Goal: Register for event/course

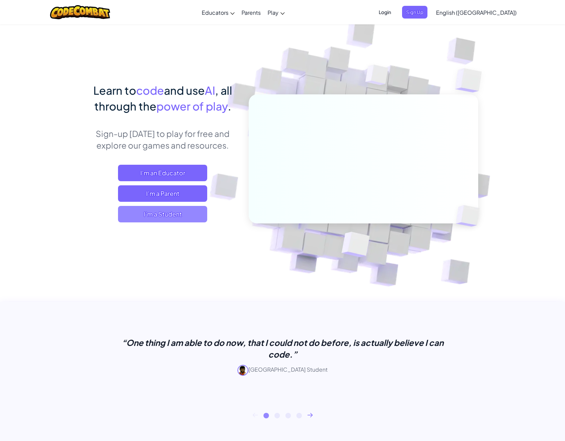
click at [176, 215] on span "I'm a Student" at bounding box center [162, 214] width 89 height 16
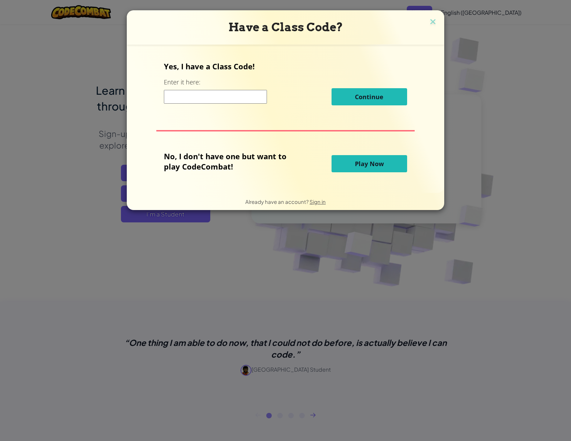
click at [360, 164] on span "Play Now" at bounding box center [369, 164] width 29 height 8
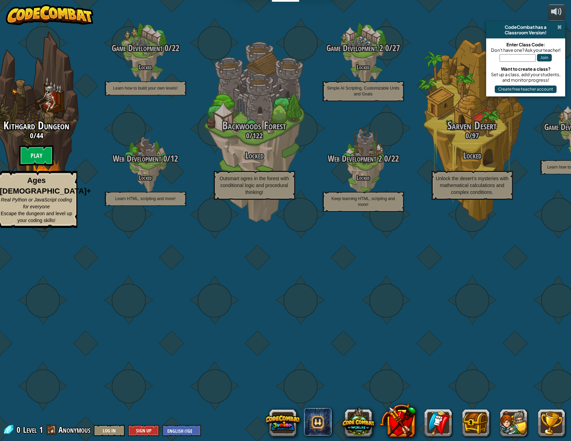
click at [561, 26] on span at bounding box center [559, 26] width 4 height 5
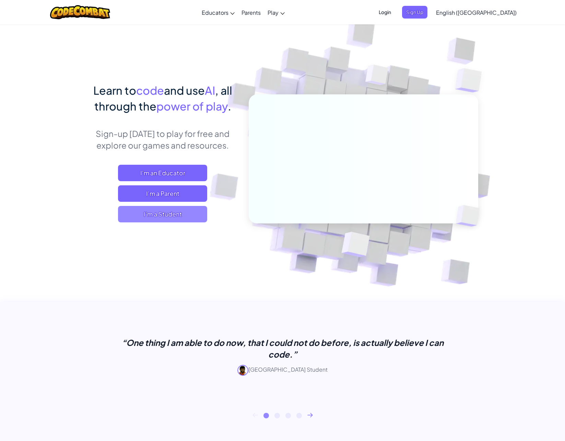
click at [140, 217] on span "I'm a Student" at bounding box center [162, 214] width 89 height 16
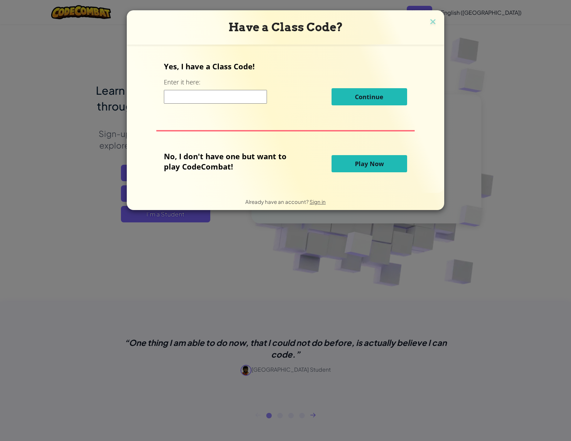
click at [373, 165] on span "Play Now" at bounding box center [369, 164] width 29 height 8
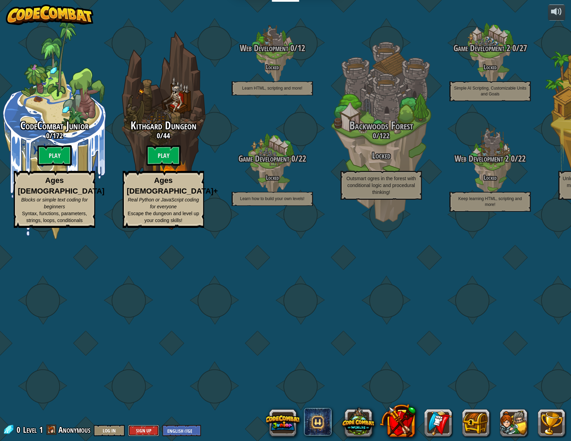
click at [154, 431] on button "Sign Up" at bounding box center [143, 430] width 31 height 11
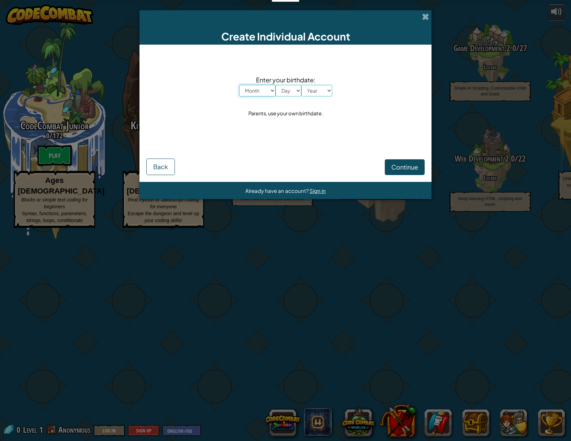
click at [270, 93] on select "Month January February March April May June July August September October Novem…" at bounding box center [257, 91] width 36 height 12
select select "11"
click at [239, 85] on select "Month January February March April May June July August September October Novem…" at bounding box center [257, 91] width 36 height 12
click at [292, 90] on select "Day 1 2 3 4 5 6 7 8 9 10 11 12 13 14 15 16 17 18 19 20 21 22 23 24 25 26 27 28 …" at bounding box center [288, 91] width 26 height 12
select select "1"
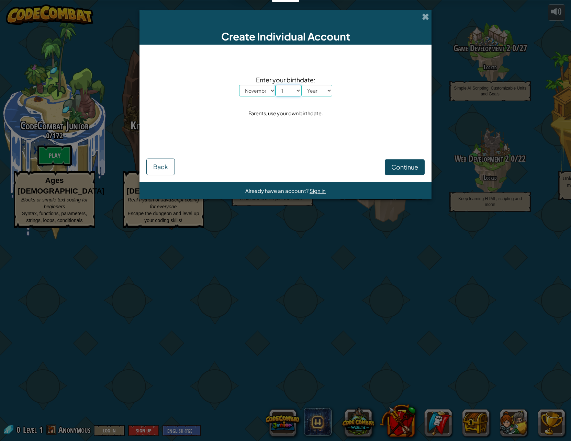
click at [275, 85] on select "Day 1 2 3 4 5 6 7 8 9 10 11 12 13 14 15 16 17 18 19 20 21 22 23 24 25 26 27 28 …" at bounding box center [288, 91] width 26 height 12
click at [313, 87] on select "Year 2025 2024 2023 2022 2021 2020 2019 2018 2017 2016 2015 2014 2013 2012 2011…" at bounding box center [316, 91] width 31 height 12
select select "1992"
click at [301, 85] on select "Year 2025 2024 2023 2022 2021 2020 2019 2018 2017 2016 2015 2014 2013 2012 2011…" at bounding box center [316, 91] width 31 height 12
click at [401, 170] on span "Continue" at bounding box center [404, 167] width 27 height 8
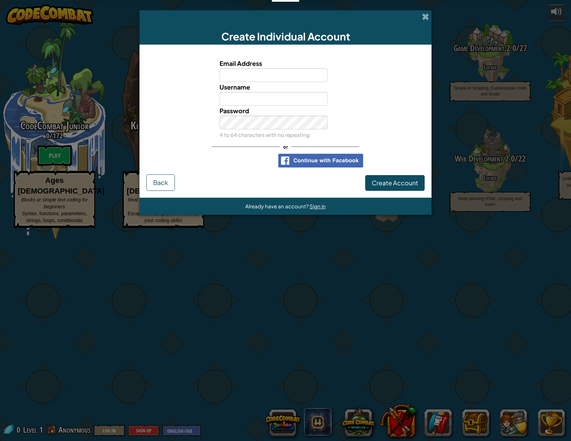
click at [256, 77] on input "Email Address" at bounding box center [273, 75] width 108 height 14
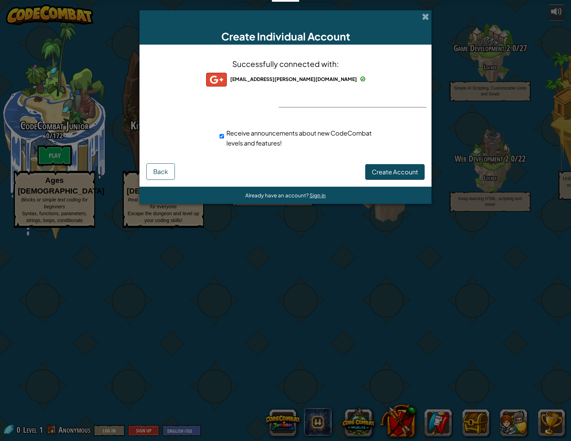
click at [328, 132] on span "Receive announcements about new CodeCombat levels and features!" at bounding box center [298, 138] width 145 height 18
click at [224, 132] on input "Receive announcements about new CodeCombat levels and features!" at bounding box center [221, 136] width 4 height 14
checkbox input "false"
click at [407, 173] on span "Create Account" at bounding box center [394, 172] width 46 height 8
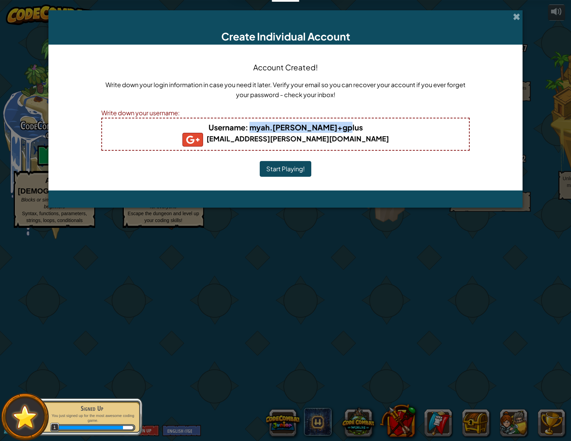
drag, startPoint x: 352, startPoint y: 128, endPoint x: 262, endPoint y: 131, distance: 89.6
click at [262, 131] on h4 "Username : myah.r.legrande+gplus" at bounding box center [285, 127] width 353 height 11
drag, startPoint x: 262, startPoint y: 131, endPoint x: 275, endPoint y: 127, distance: 12.9
copy b "myah.r.legrande+gplus"
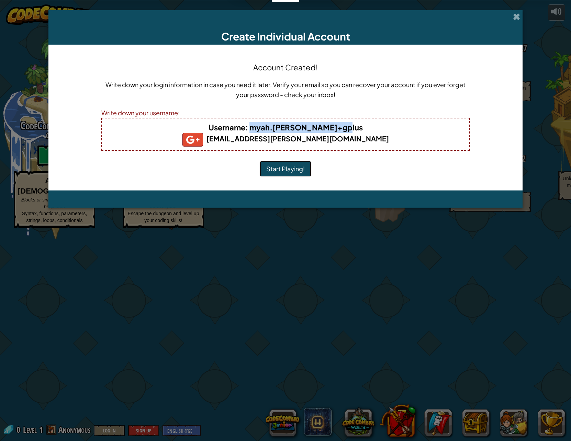
click at [296, 172] on button "Start Playing!" at bounding box center [285, 169] width 51 height 16
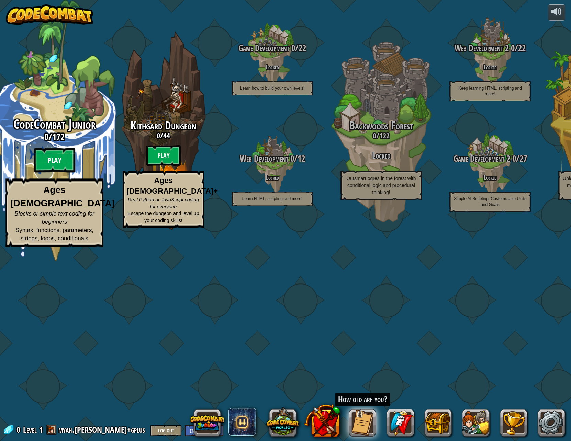
click at [53, 173] on btn "Play" at bounding box center [54, 160] width 41 height 25
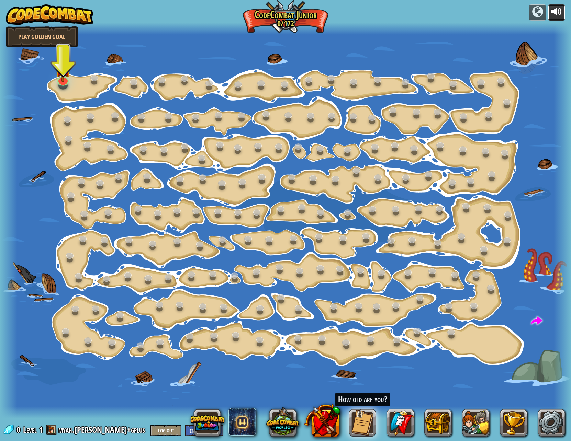
click at [560, 13] on div at bounding box center [556, 11] width 11 height 11
click at [61, 81] on link at bounding box center [62, 78] width 14 height 14
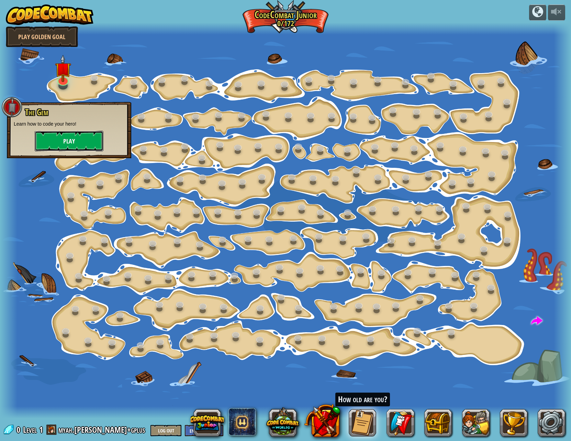
click at [49, 143] on button "Play" at bounding box center [69, 141] width 69 height 21
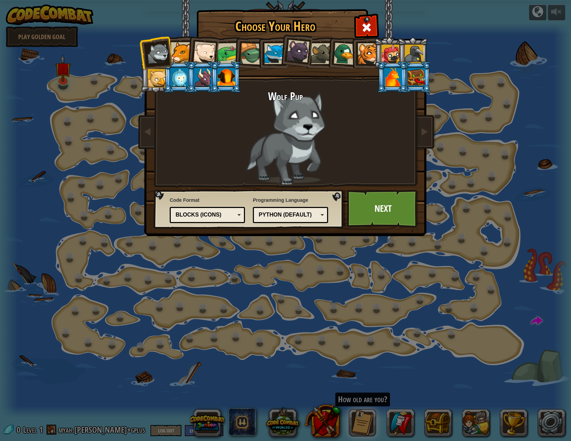
click at [312, 215] on div "Python (Default)" at bounding box center [288, 215] width 59 height 8
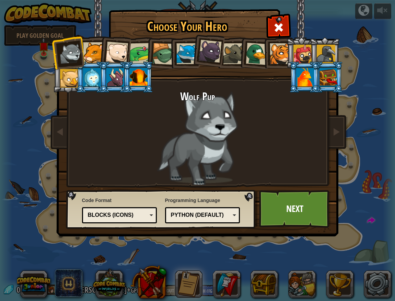
click at [229, 210] on div "Python (Default) JavaScript Lua C++ Java (Experimental) Python (Default)" at bounding box center [202, 215] width 75 height 16
click at [140, 214] on div "Blocks (Icons)" at bounding box center [117, 215] width 59 height 8
click at [134, 217] on div "Blocks and code" at bounding box center [117, 215] width 59 height 8
click at [141, 212] on div "Text code" at bounding box center [117, 215] width 59 height 8
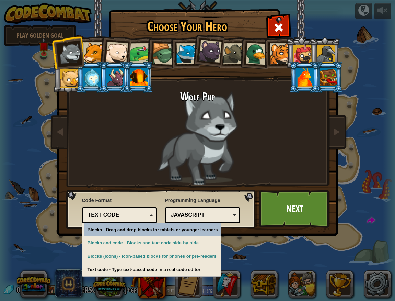
click at [264, 253] on div "Choose Your Hero 0 Wolf Pup Cougar Polar Bear Cub Frog Turtle Blue Fox Panther …" at bounding box center [197, 150] width 395 height 301
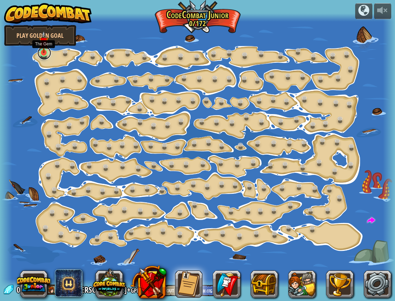
click at [41, 55] on link at bounding box center [44, 53] width 14 height 14
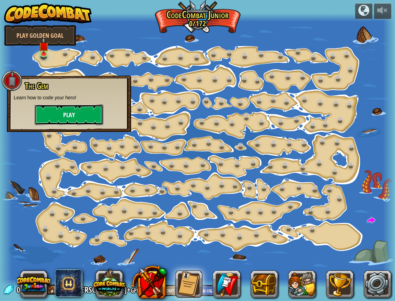
click at [73, 123] on button "Play" at bounding box center [69, 114] width 69 height 21
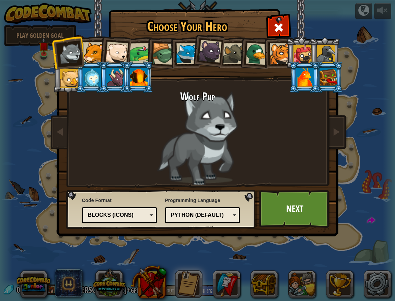
click at [133, 217] on div "Blocks (Icons)" at bounding box center [117, 215] width 59 height 8
click at [210, 212] on div "Python (Default)" at bounding box center [200, 215] width 59 height 8
click at [305, 210] on link "Next" at bounding box center [295, 209] width 72 height 38
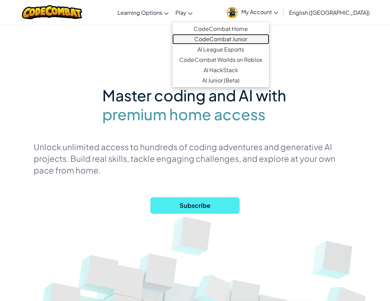
click at [221, 38] on link "CodeCombat Junior" at bounding box center [220, 39] width 97 height 10
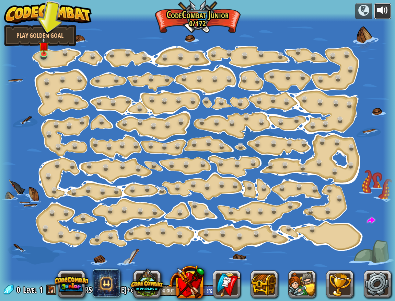
click at [379, 6] on div at bounding box center [382, 10] width 11 height 11
click at [46, 52] on img at bounding box center [44, 42] width 10 height 23
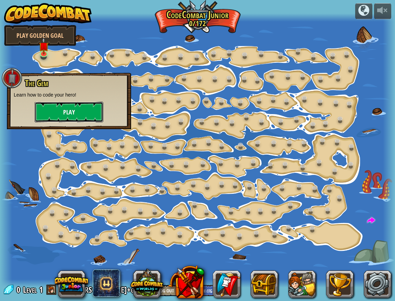
click at [63, 108] on button "Play" at bounding box center [69, 112] width 69 height 21
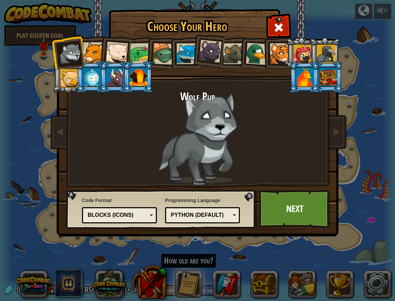
click at [133, 213] on div "Blocks (Icons)" at bounding box center [117, 215] width 59 height 8
click at [222, 214] on div "Python (Default)" at bounding box center [200, 215] width 59 height 8
click at [299, 210] on link "Next" at bounding box center [295, 209] width 72 height 38
